Goal: Information Seeking & Learning: Stay updated

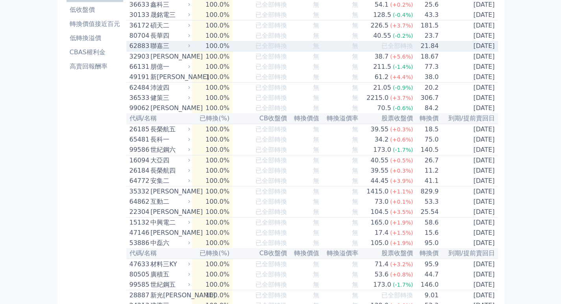
scroll to position [2122, 0]
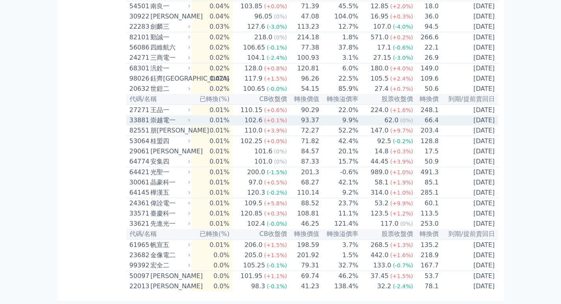
click at [269, 124] on span "(+0.1%)" at bounding box center [275, 120] width 23 height 6
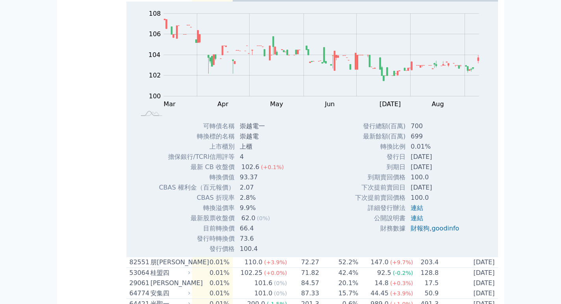
scroll to position [2200, 0]
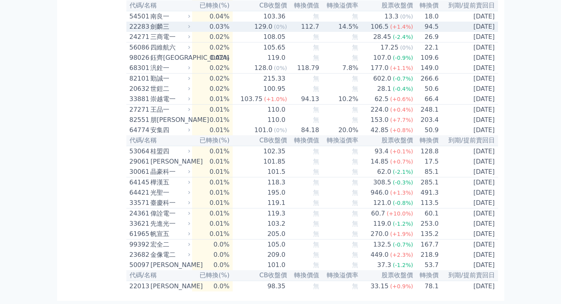
scroll to position [1250, 0]
